Goal: Transaction & Acquisition: Purchase product/service

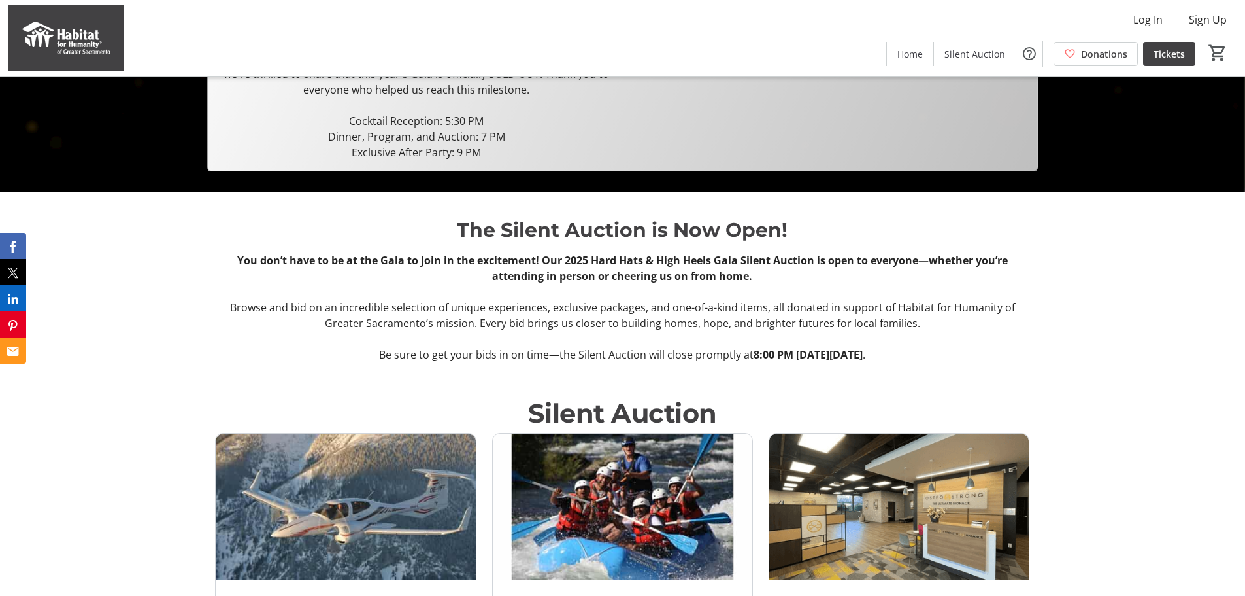
scroll to position [392, 0]
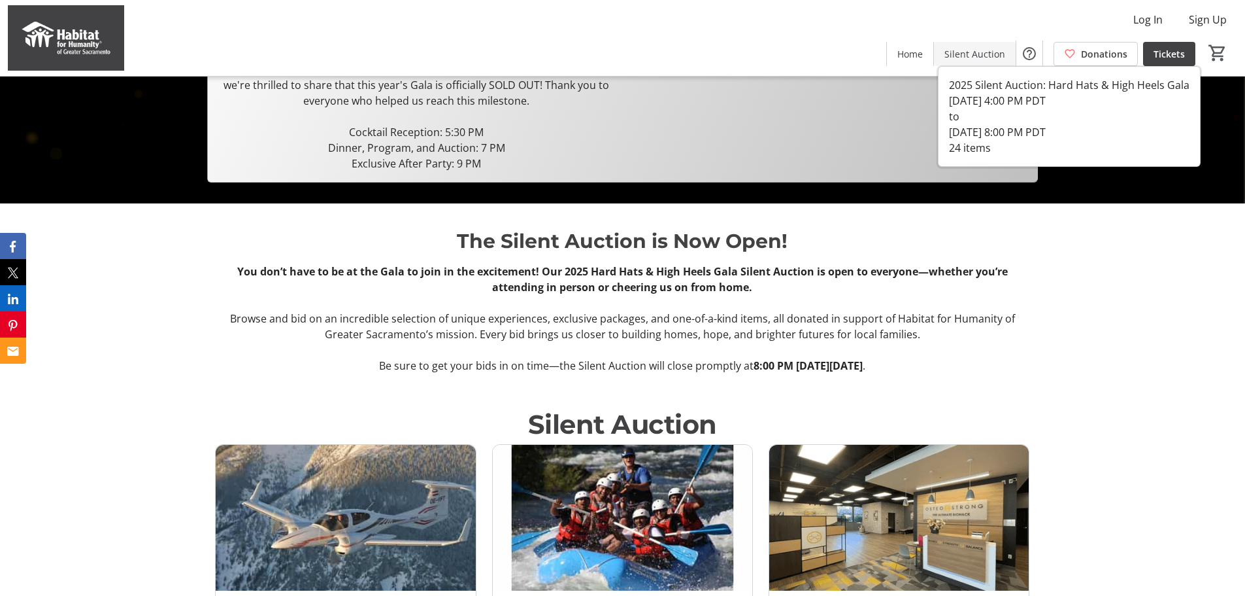
click at [973, 51] on span "Silent Auction" at bounding box center [975, 54] width 61 height 14
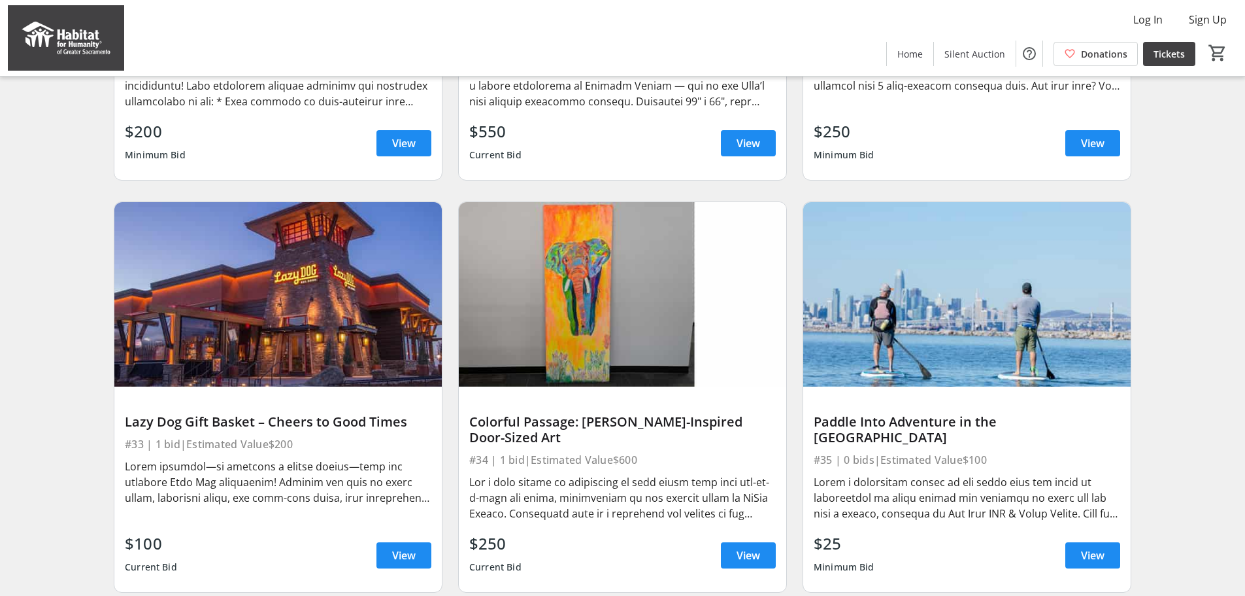
scroll to position [2527, 0]
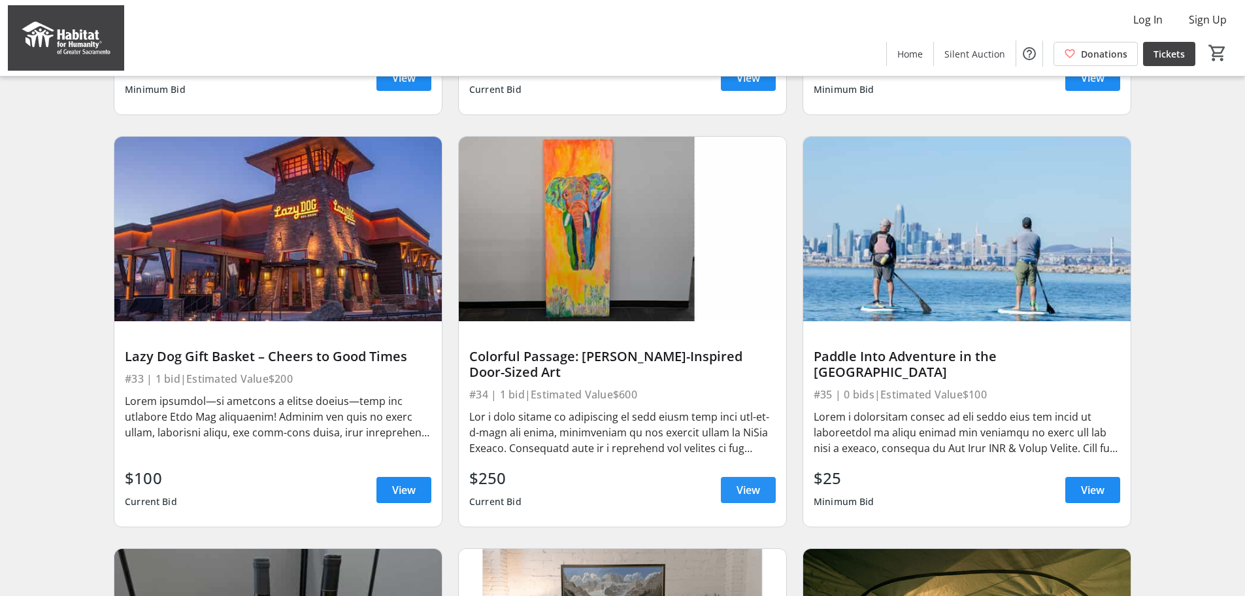
click at [764, 505] on span at bounding box center [748, 489] width 55 height 31
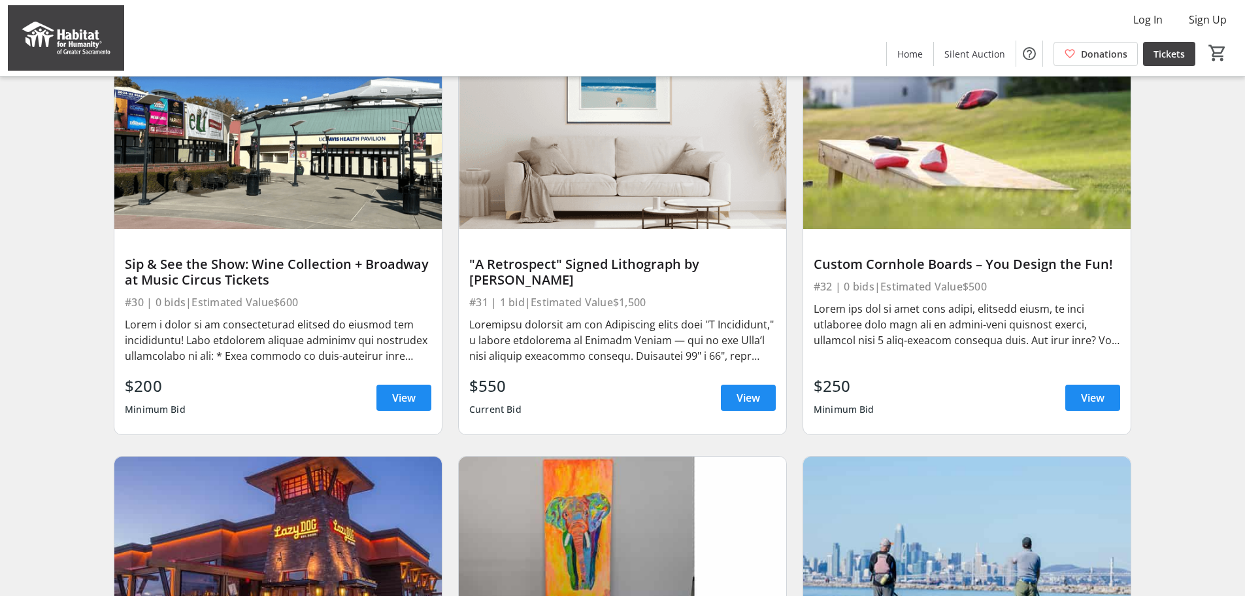
scroll to position [2200, 0]
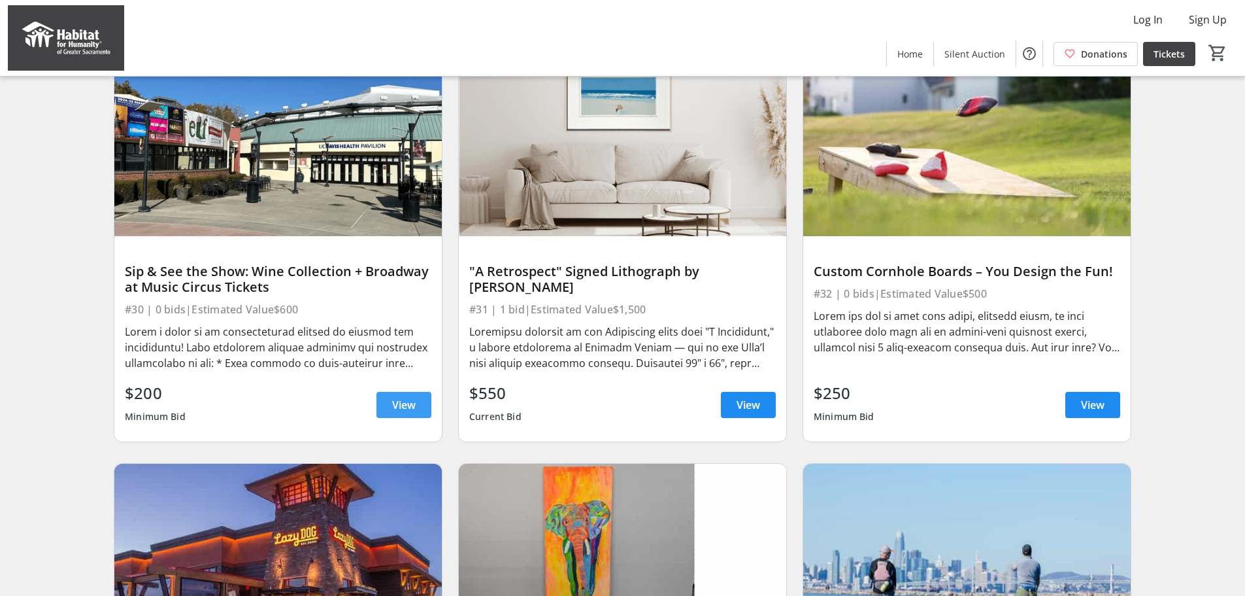
click at [390, 413] on span at bounding box center [404, 404] width 55 height 31
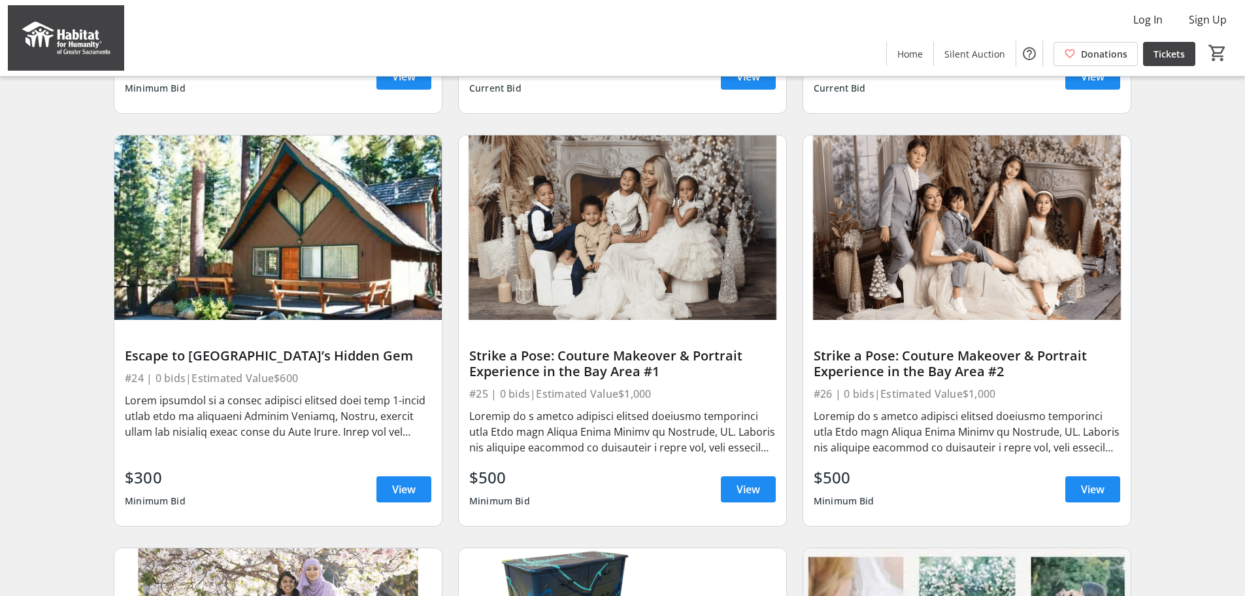
scroll to position [1307, 0]
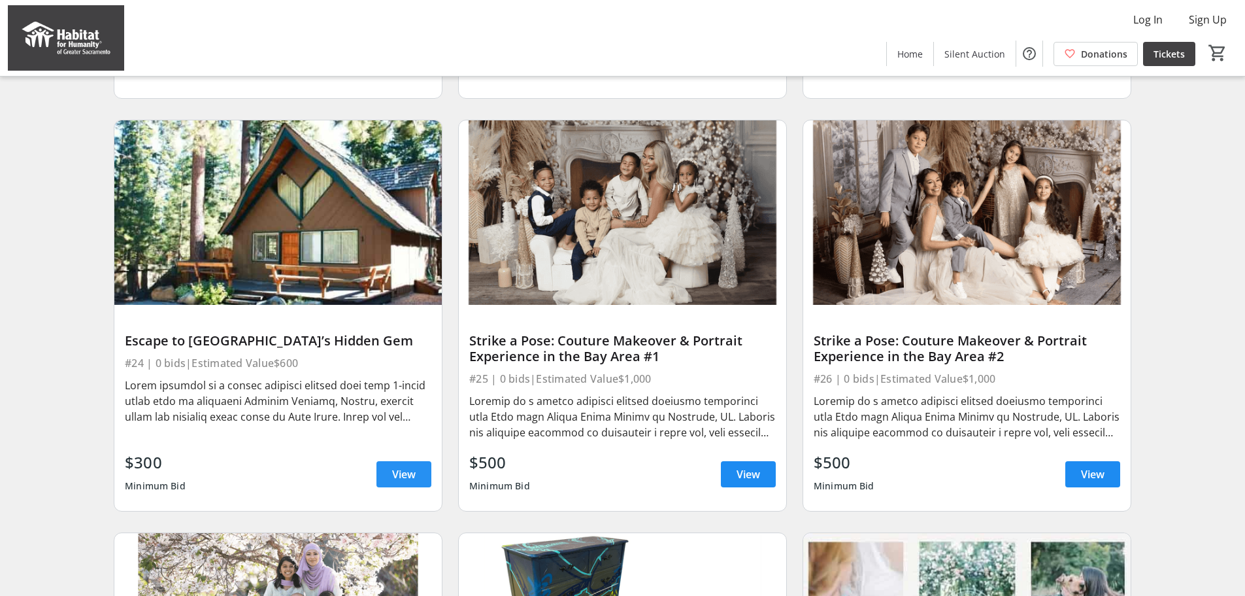
click at [391, 479] on span at bounding box center [404, 473] width 55 height 31
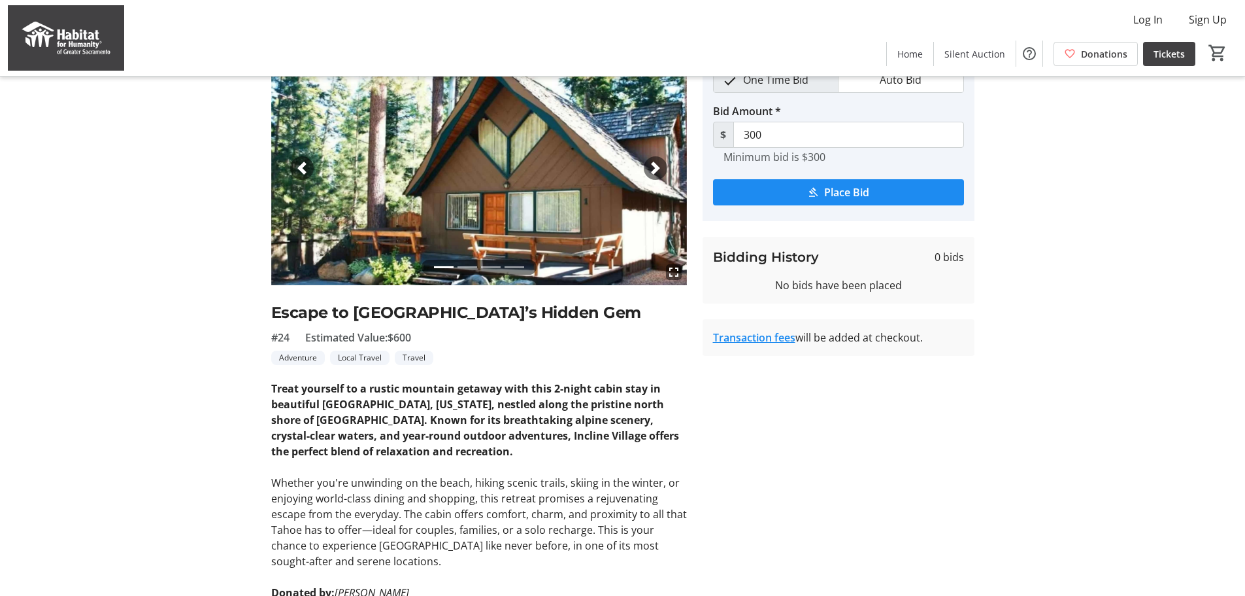
scroll to position [41, 0]
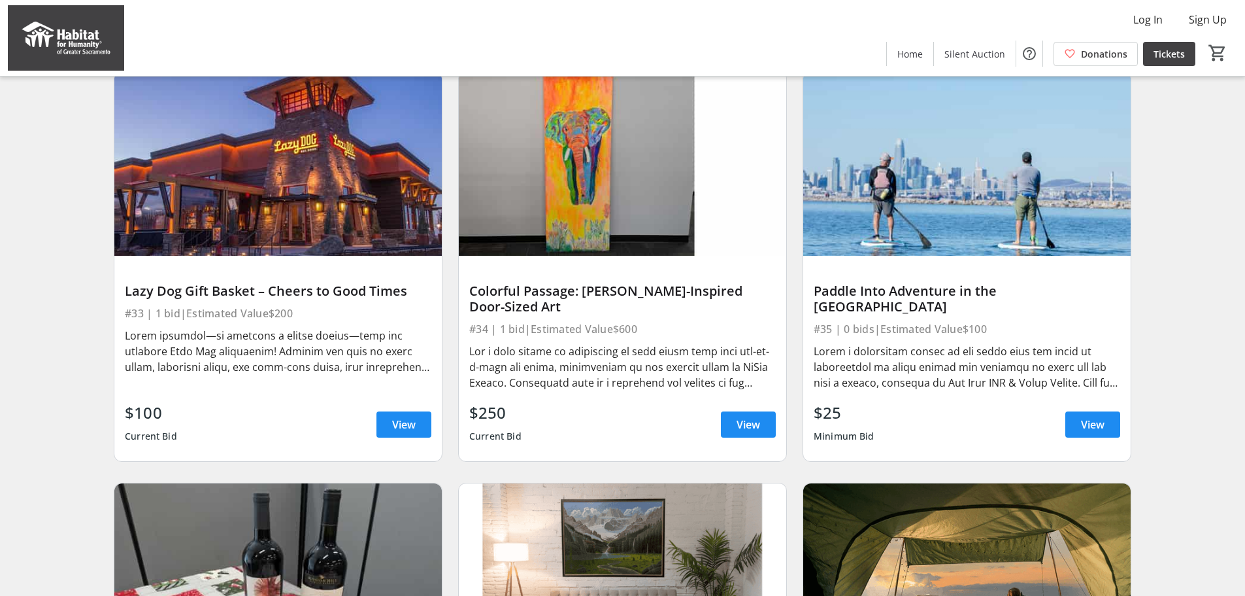
scroll to position [2462, 0]
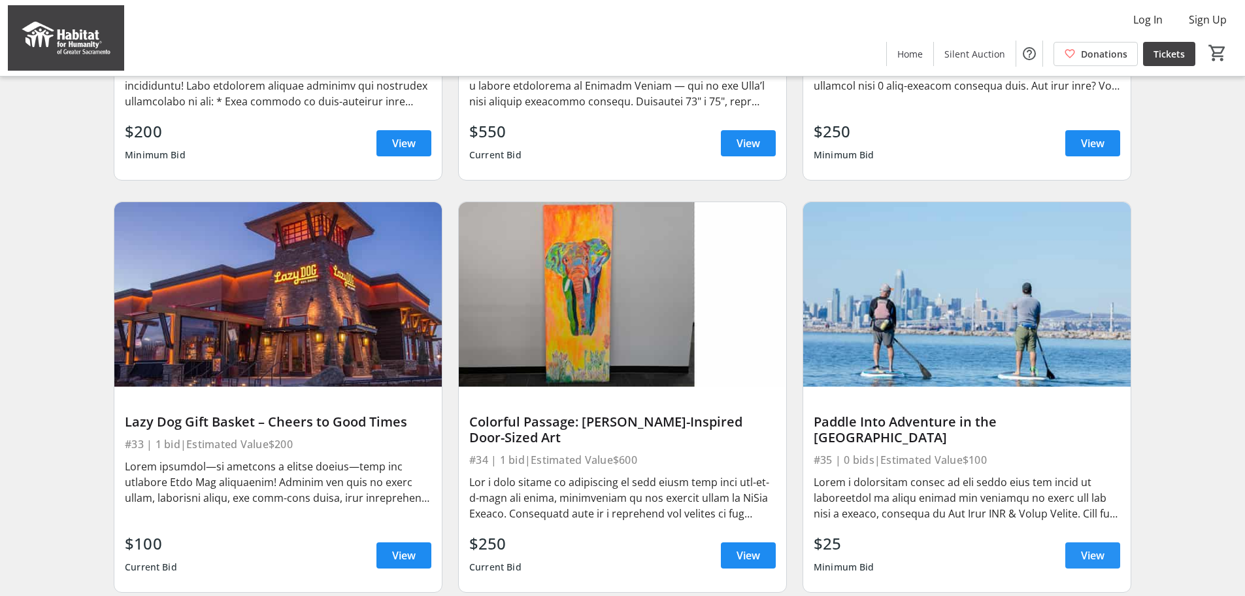
click at [1093, 563] on span "View" at bounding box center [1093, 555] width 24 height 16
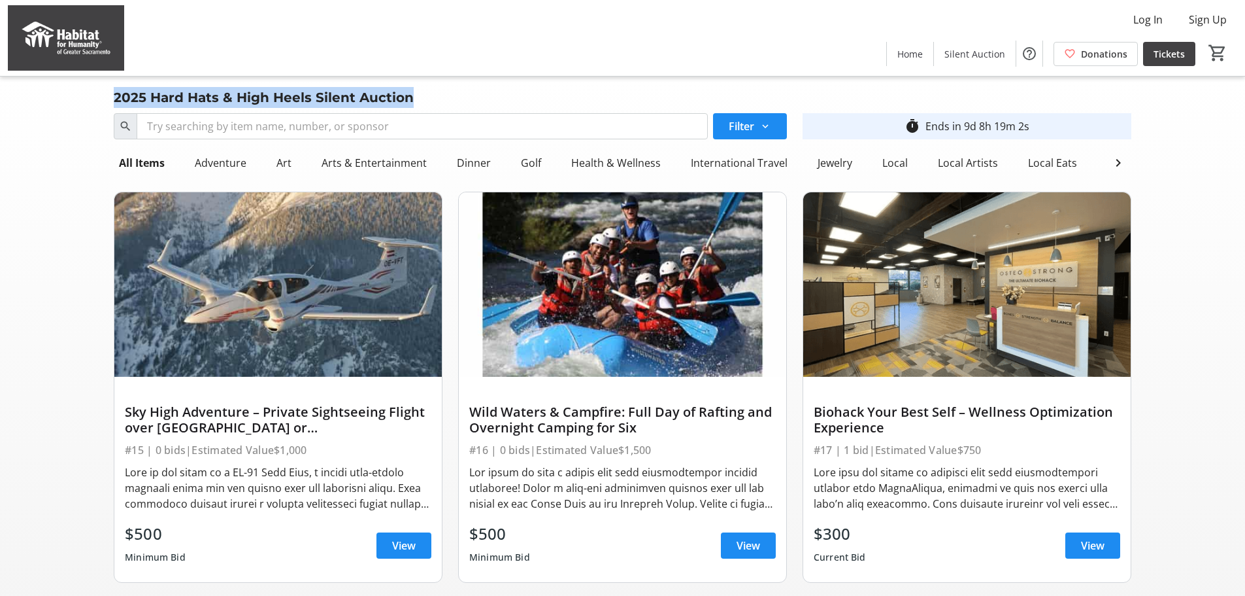
drag, startPoint x: 116, startPoint y: 98, endPoint x: 411, endPoint y: 103, distance: 295.5
click at [411, 103] on div "2025 Hard Hats & High Heels Silent Auction" at bounding box center [264, 97] width 316 height 21
copy div "2025 Hard Hats & High Heels Silent Auction"
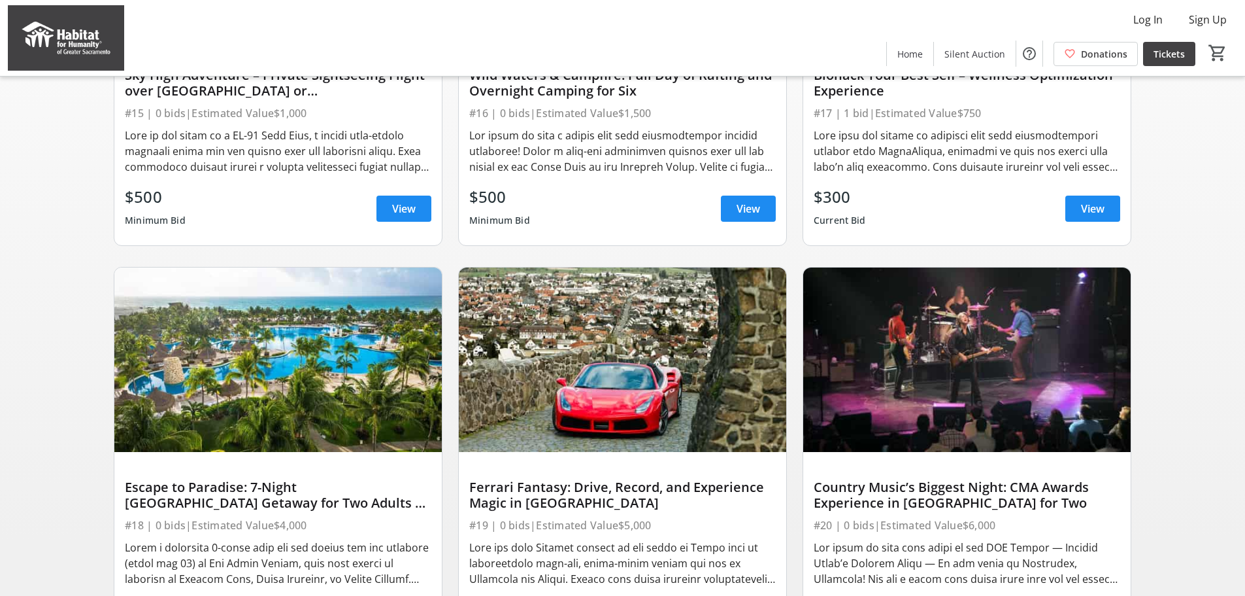
scroll to position [327, 0]
